Goal: Information Seeking & Learning: Learn about a topic

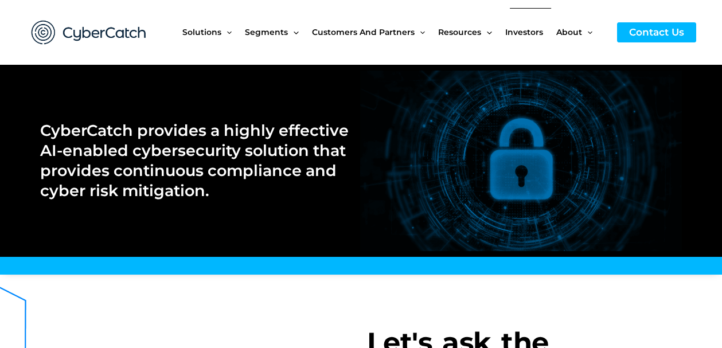
click at [514, 30] on span "Investors" at bounding box center [524, 32] width 38 height 48
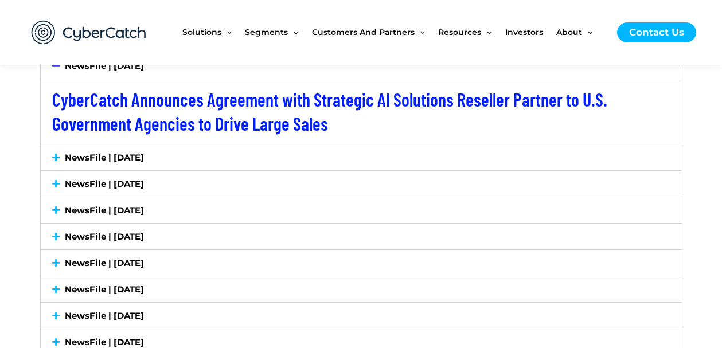
scroll to position [1969, 0]
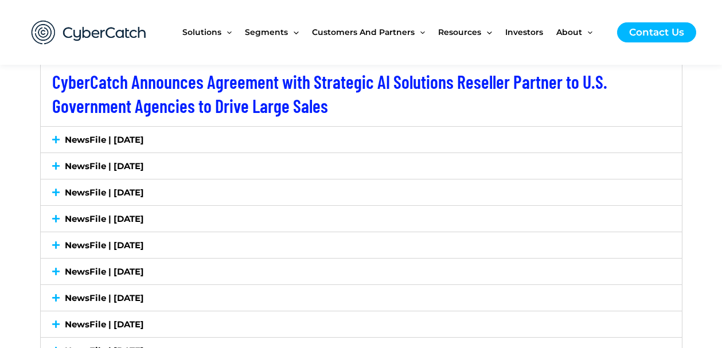
click at [135, 136] on link "NewsFile | July 7, 2025" at bounding box center [104, 139] width 79 height 11
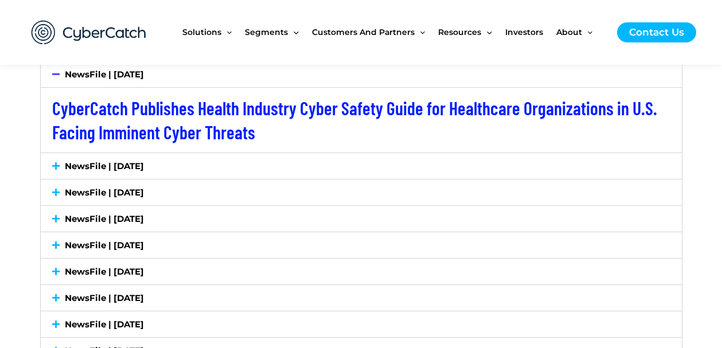
click at [119, 167] on link "NewsFile | July 2, 2025" at bounding box center [104, 165] width 79 height 11
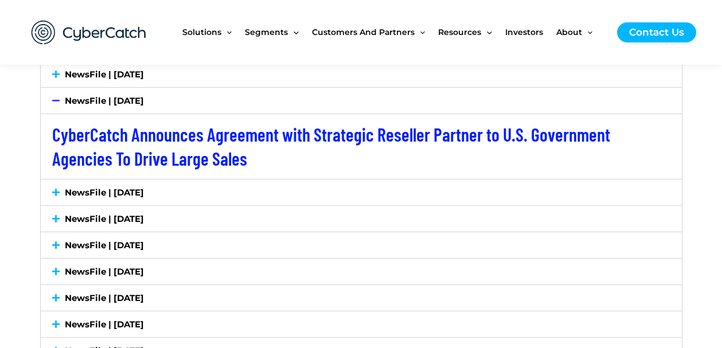
click at [113, 196] on link "NewsFile | June 18, 2025" at bounding box center [104, 192] width 79 height 11
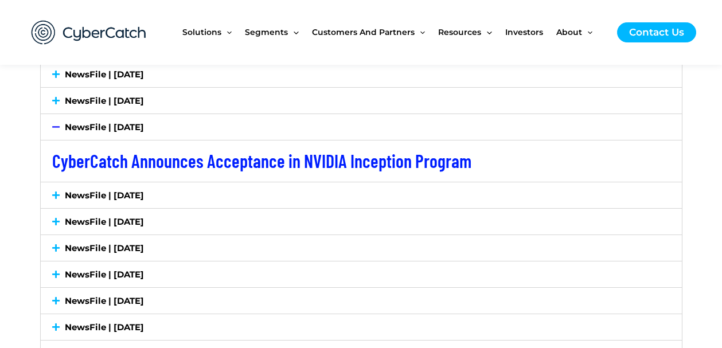
click at [139, 218] on link "NewsFile | May 20, 2025" at bounding box center [104, 221] width 79 height 11
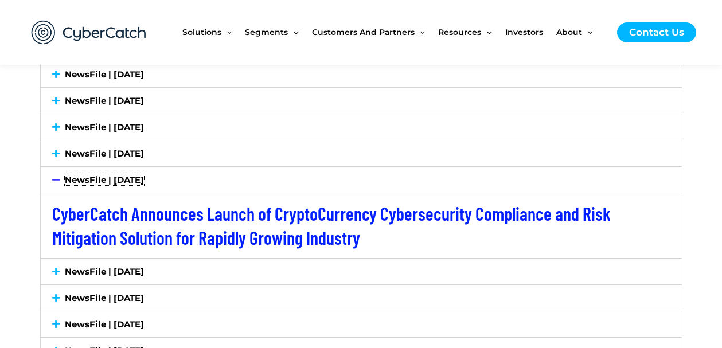
scroll to position [2053, 0]
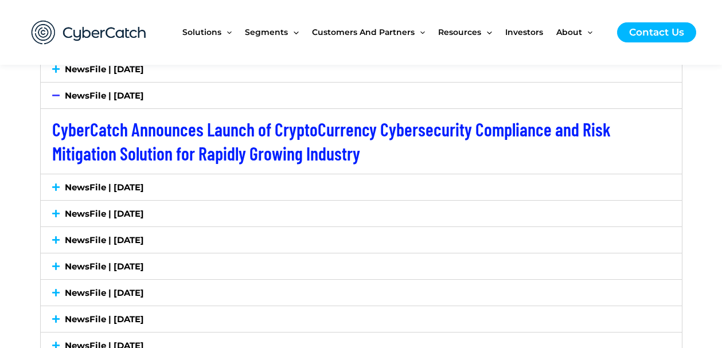
click at [127, 186] on link "NewsFile | May 12, 2025" at bounding box center [104, 187] width 79 height 11
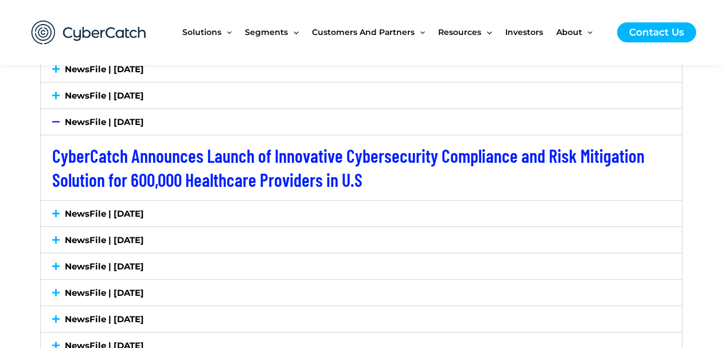
click at [142, 211] on link "NewsFile | May 8, 2025" at bounding box center [104, 213] width 79 height 11
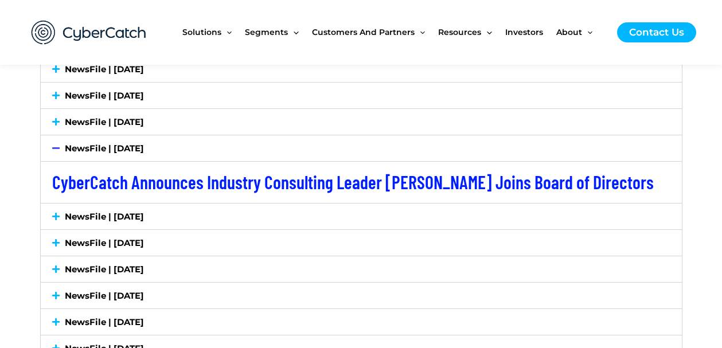
click at [134, 213] on link "NewsFile | May 1, 2025" at bounding box center [104, 216] width 79 height 11
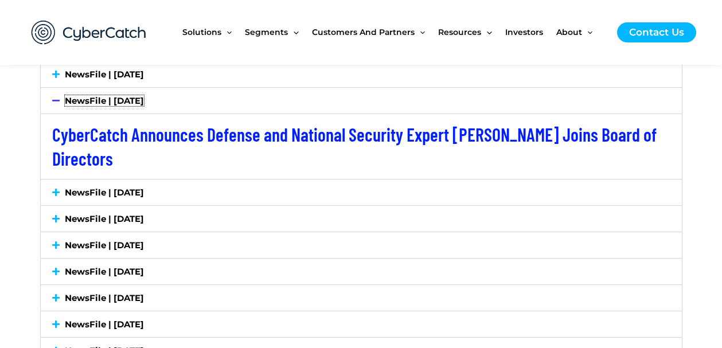
scroll to position [2141, 0]
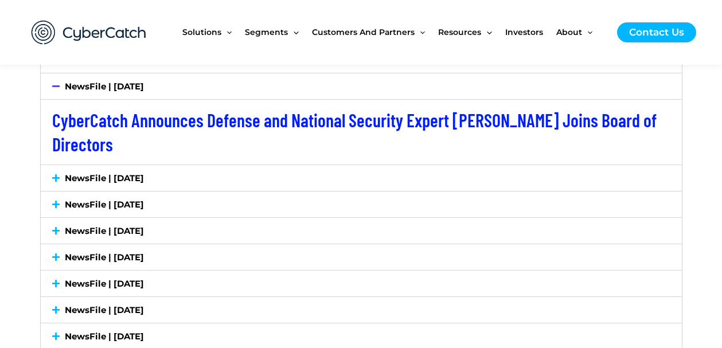
click at [80, 174] on link "NewsFile | April 10, 2025" at bounding box center [104, 178] width 79 height 11
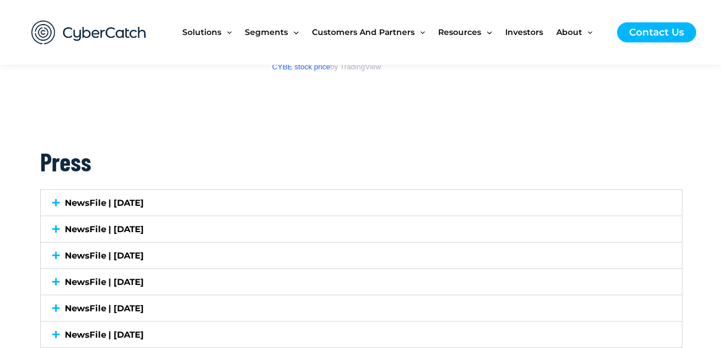
scroll to position [1853, 0]
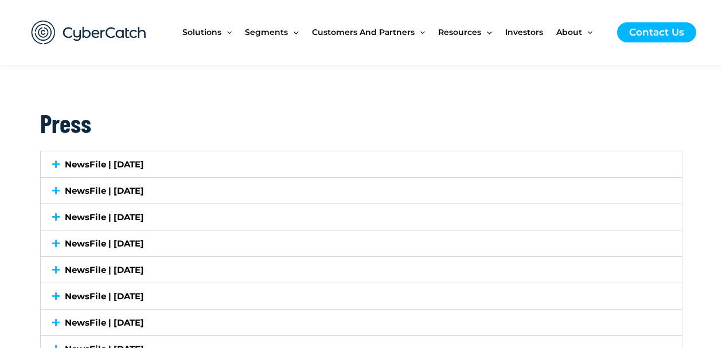
click at [128, 166] on link "NewsFile | July 28, 2025" at bounding box center [104, 164] width 79 height 11
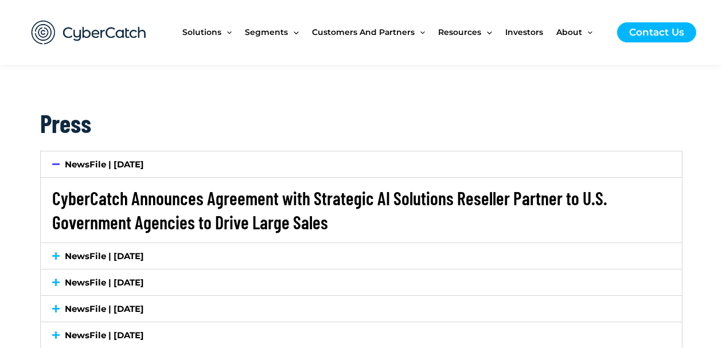
click at [133, 194] on link "CyberCatch Announces Agreement with Strategic AI Solutions Reseller Partner to …" at bounding box center [329, 210] width 555 height 46
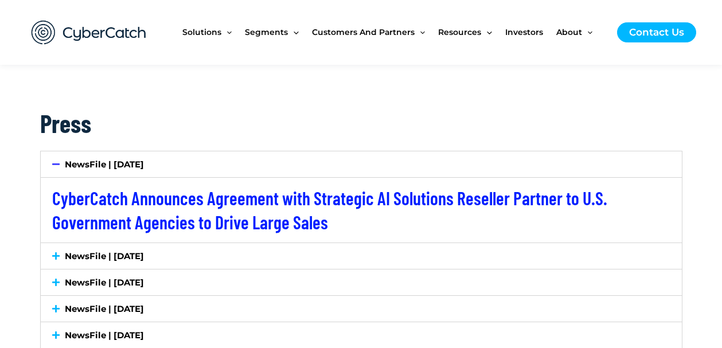
click at [143, 254] on link "NewsFile | July 7, 2025" at bounding box center [104, 255] width 79 height 11
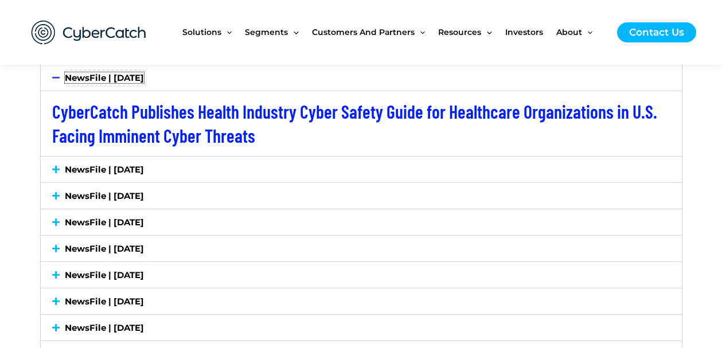
scroll to position [1990, 0]
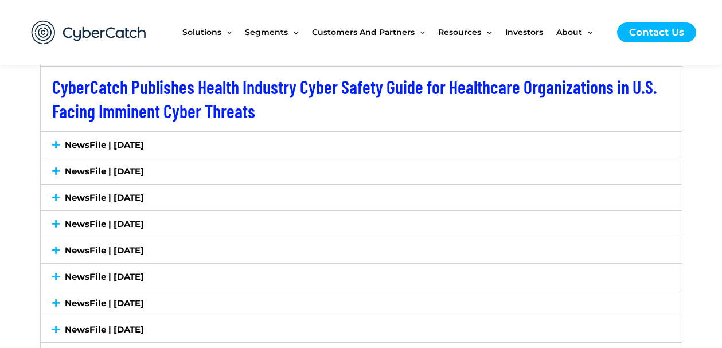
click at [144, 172] on link "NewsFile | June 18, 2025" at bounding box center [104, 171] width 79 height 11
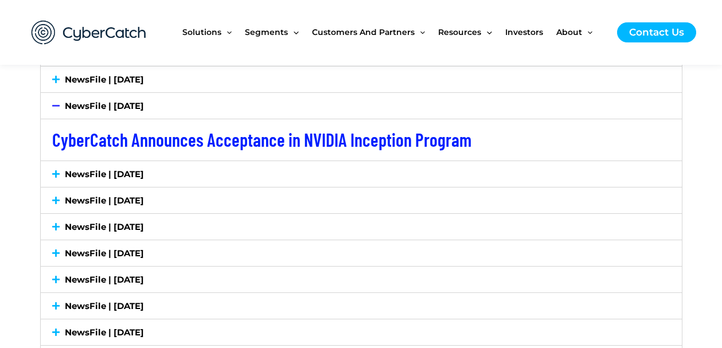
click at [138, 173] on link "NewsFile | June 10, 2025" at bounding box center [104, 174] width 79 height 11
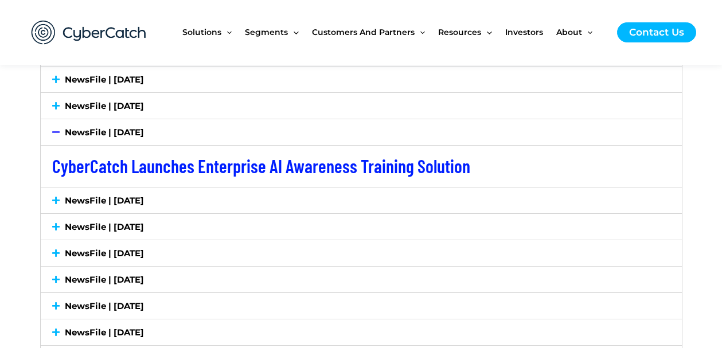
click at [114, 201] on link "NewsFile | May 20, 2025" at bounding box center [104, 200] width 79 height 11
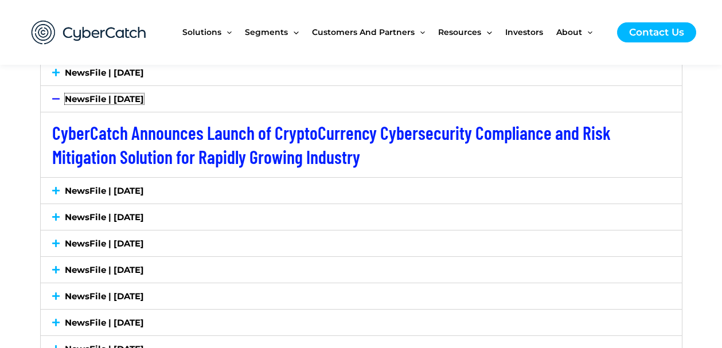
scroll to position [2085, 0]
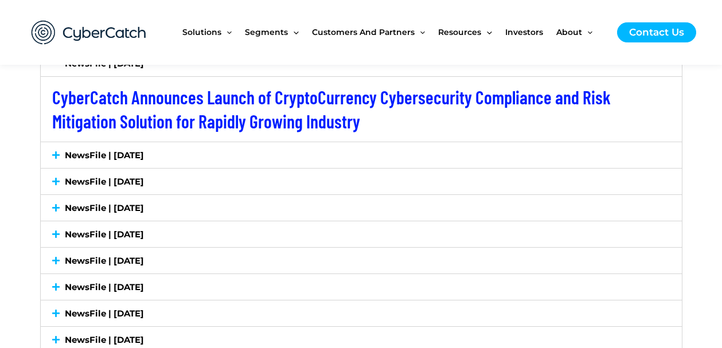
click at [109, 154] on link "NewsFile | May 12, 2025" at bounding box center [104, 155] width 79 height 11
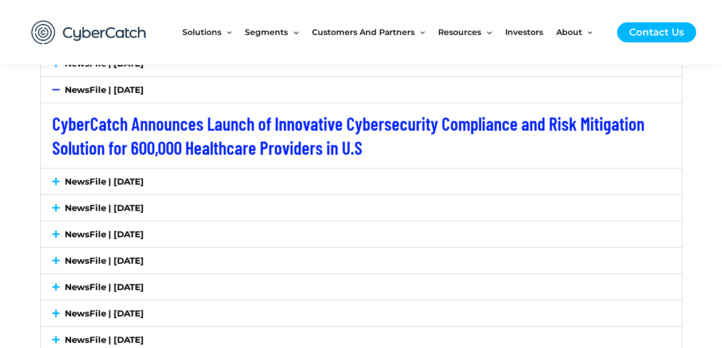
click at [113, 186] on link "NewsFile | May 8, 2025" at bounding box center [104, 181] width 79 height 11
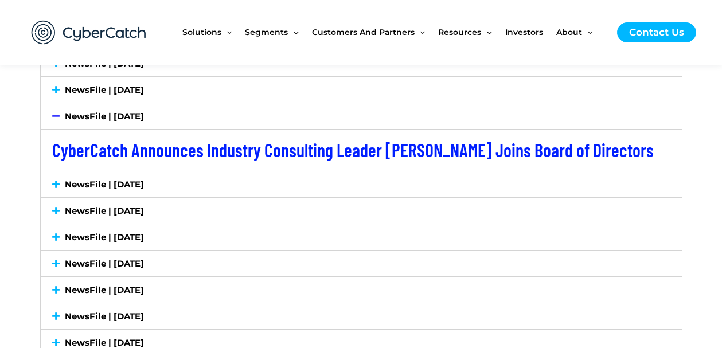
click at [107, 183] on link "NewsFile | May 1, 2025" at bounding box center [104, 184] width 79 height 11
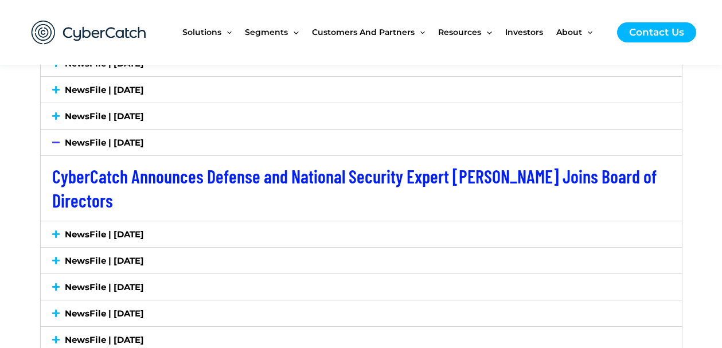
click at [123, 235] on link "NewsFile | April 10, 2025" at bounding box center [104, 234] width 79 height 11
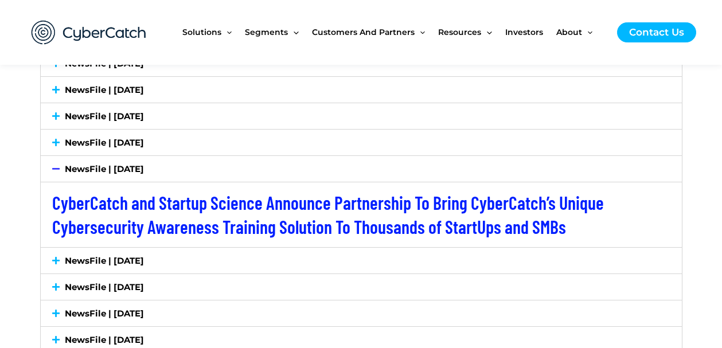
click at [120, 256] on link "NewsFile | March 31, 2025" at bounding box center [104, 260] width 79 height 11
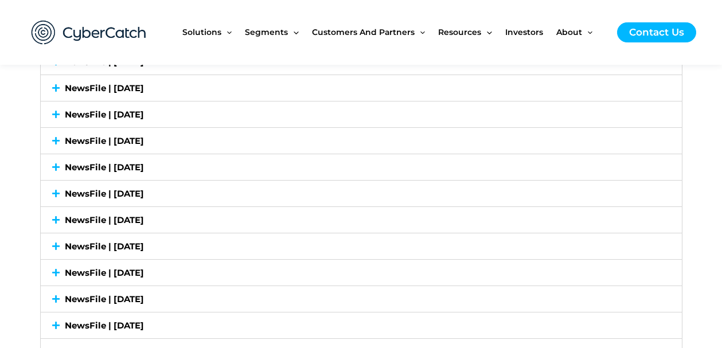
scroll to position [2423, 0]
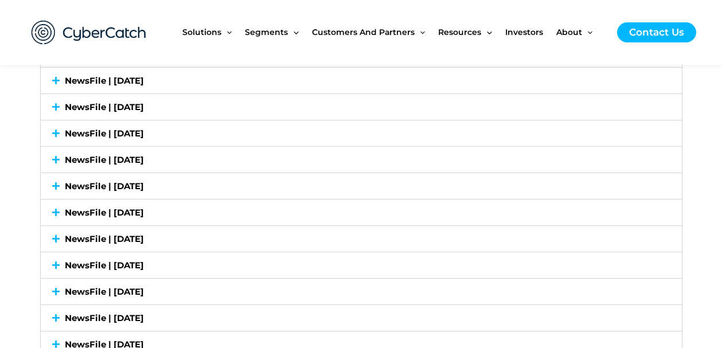
click at [144, 182] on link "NewsFile | July 26, 2024" at bounding box center [104, 186] width 79 height 11
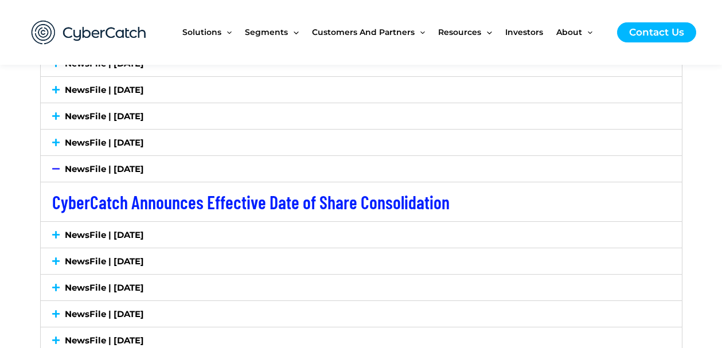
scroll to position [2358, 0]
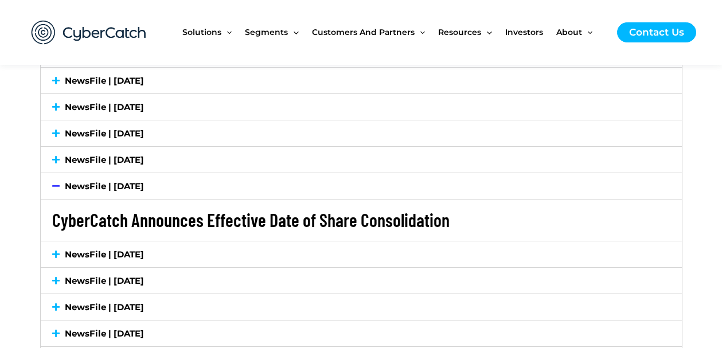
click at [145, 222] on link "CyberCatch Announces Effective Date of Share Consolidation" at bounding box center [250, 220] width 397 height 22
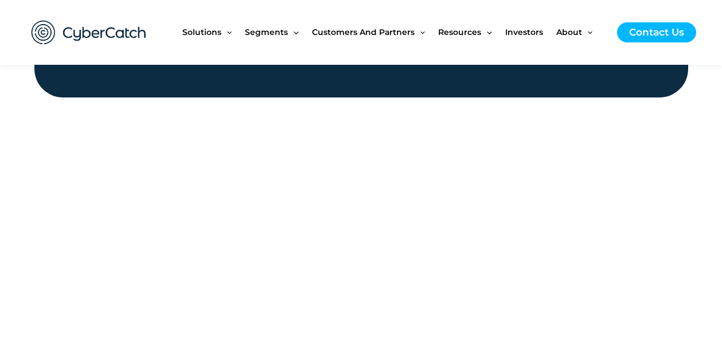
scroll to position [1333, 0]
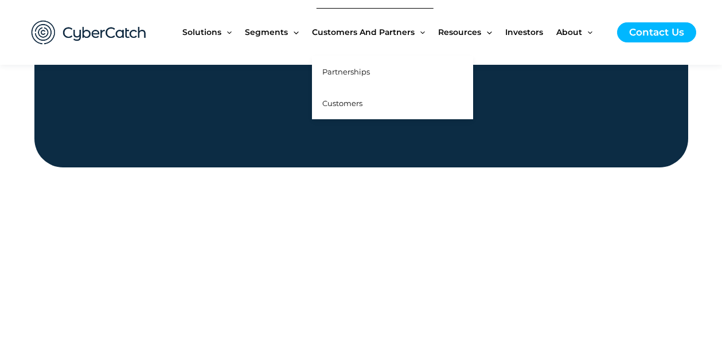
click at [345, 72] on span "Partnerships" at bounding box center [346, 71] width 48 height 9
